Goal: Obtain resource: Obtain resource

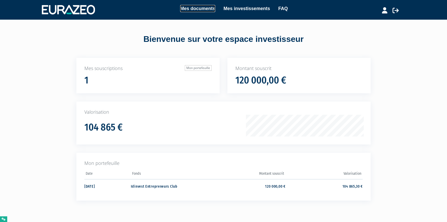
click at [203, 8] on link "Mes documents" at bounding box center [197, 8] width 35 height 7
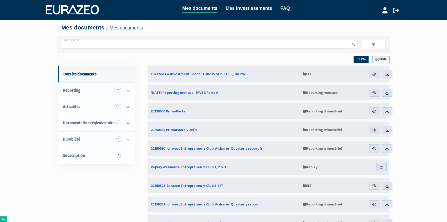
click at [384, 59] on link "Grille" at bounding box center [380, 59] width 17 height 7
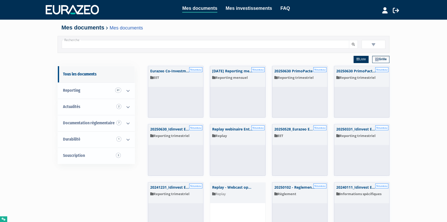
click at [376, 60] on img at bounding box center [377, 60] width 4 height 4
click at [356, 60] on icon at bounding box center [357, 59] width 3 height 3
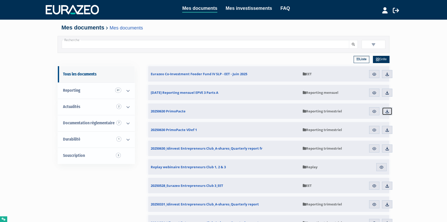
click at [389, 112] on link "Télécharger" at bounding box center [387, 111] width 10 height 8
click at [364, 61] on link "Liste" at bounding box center [362, 59] width 16 height 7
click at [381, 59] on link "Grille" at bounding box center [381, 59] width 17 height 7
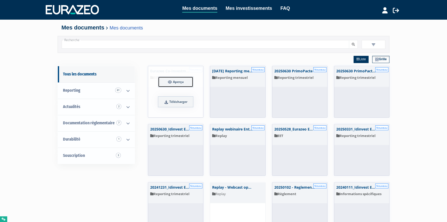
click at [178, 84] on link "Aperçu" at bounding box center [175, 81] width 35 height 11
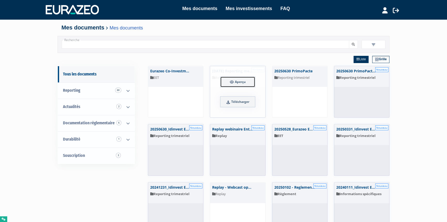
click at [237, 84] on link "Aperçu" at bounding box center [237, 81] width 35 height 11
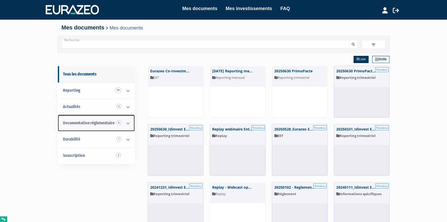
click at [85, 122] on span "Documentation règlementaire 6" at bounding box center [89, 122] width 52 height 5
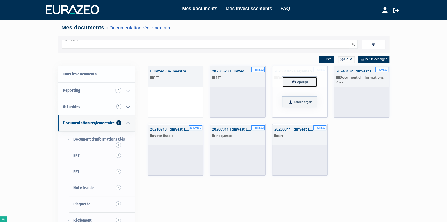
click at [291, 82] on link "Aperçu" at bounding box center [299, 81] width 35 height 11
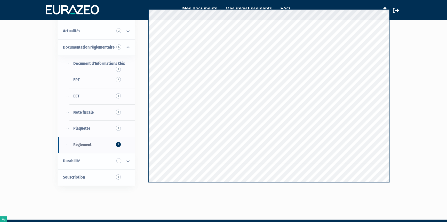
scroll to position [47, 0]
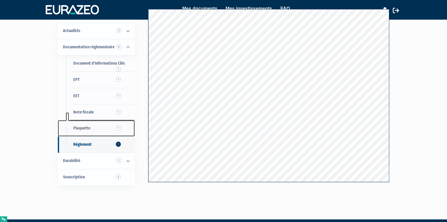
click at [82, 131] on link "Plaquette 1" at bounding box center [96, 128] width 77 height 16
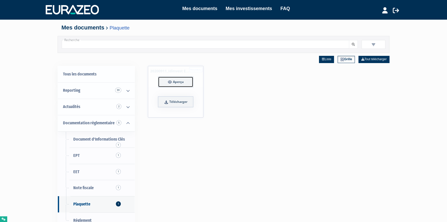
click at [179, 83] on span "Aperçu" at bounding box center [178, 81] width 11 height 4
